Goal: Task Accomplishment & Management: Manage account settings

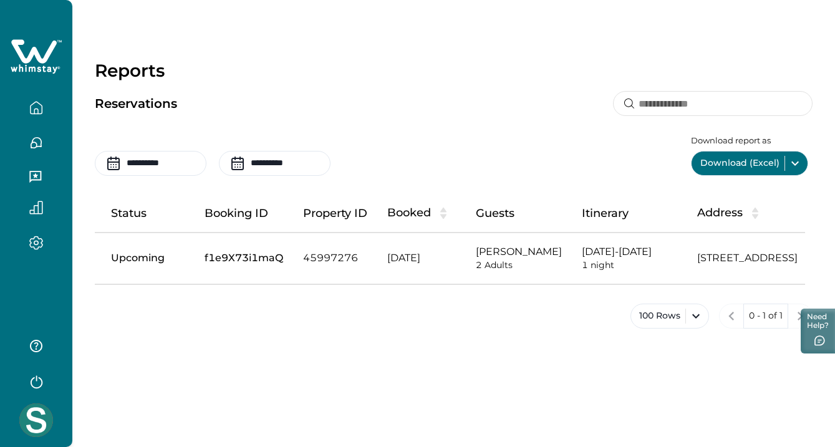
scroll to position [0, 137]
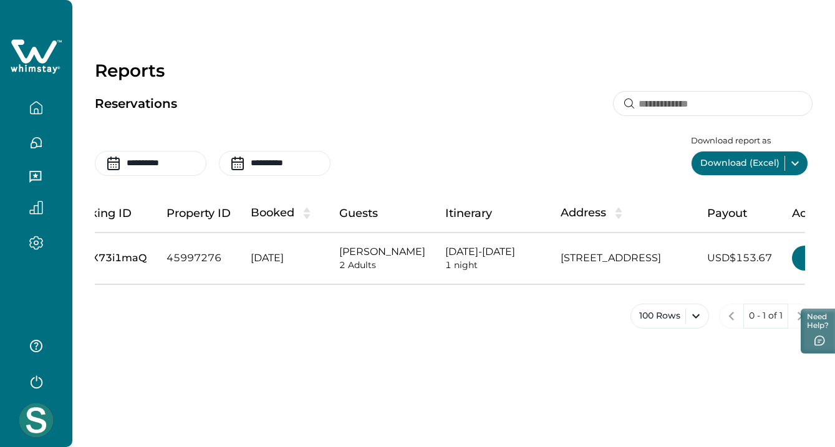
click at [31, 144] on icon "button" at bounding box center [36, 143] width 14 height 14
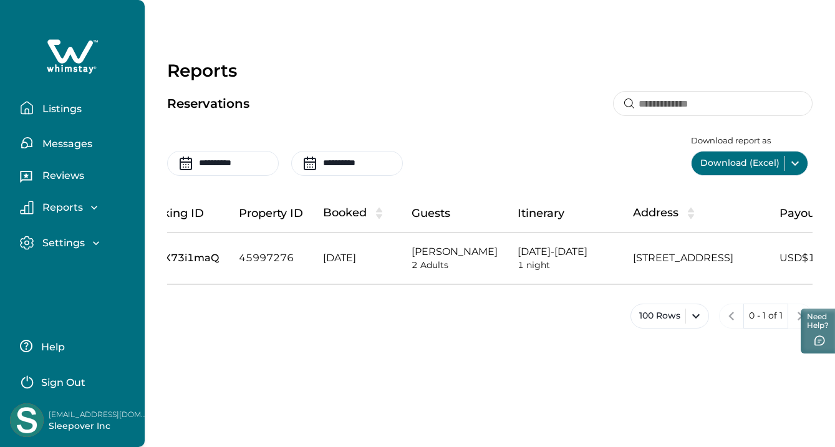
click at [70, 144] on p "Messages" at bounding box center [66, 144] width 54 height 12
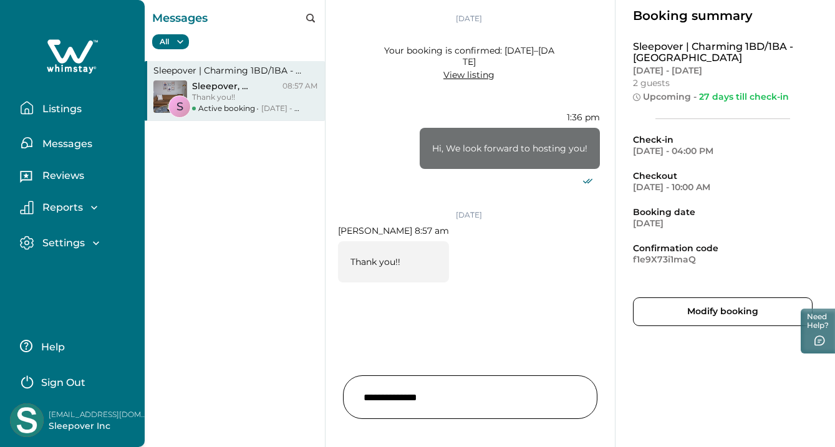
click at [62, 107] on p "Listings" at bounding box center [60, 109] width 43 height 12
